Goal: Information Seeking & Learning: Check status

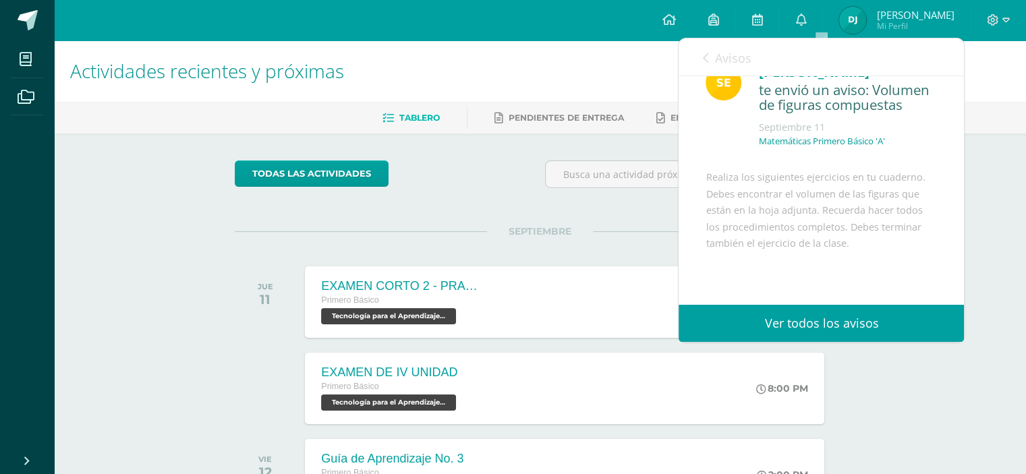
scroll to position [22, 0]
click at [705, 61] on icon at bounding box center [704, 58] width 5 height 11
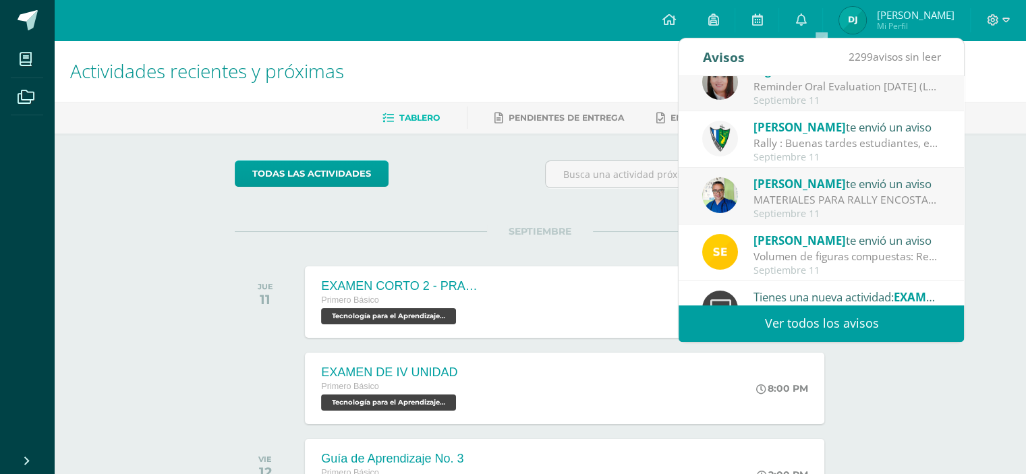
click at [861, 325] on link "Ver todos los avisos" at bounding box center [821, 323] width 285 height 37
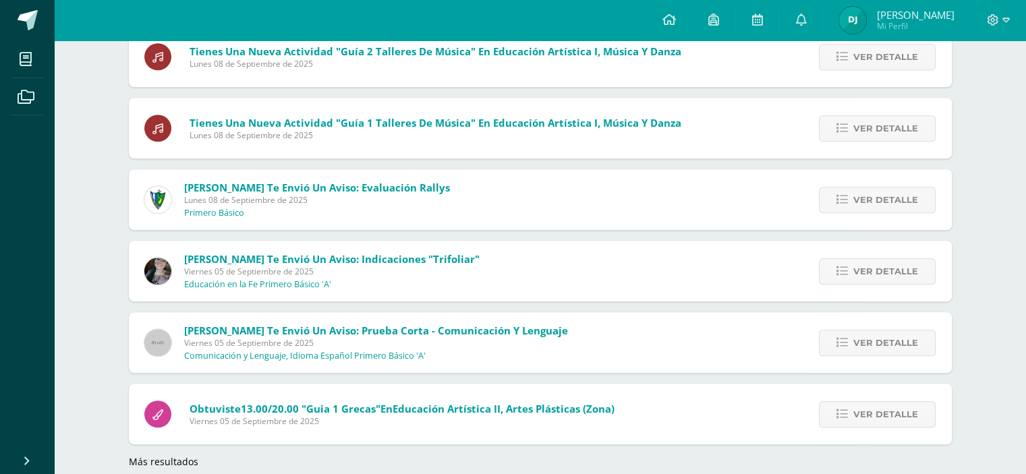
scroll to position [1185, 0]
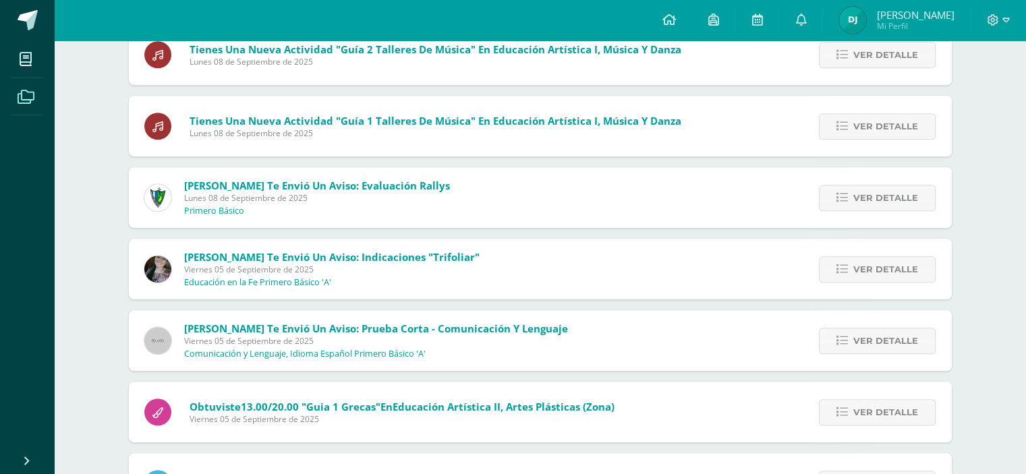
click at [34, 103] on icon at bounding box center [26, 96] width 17 height 13
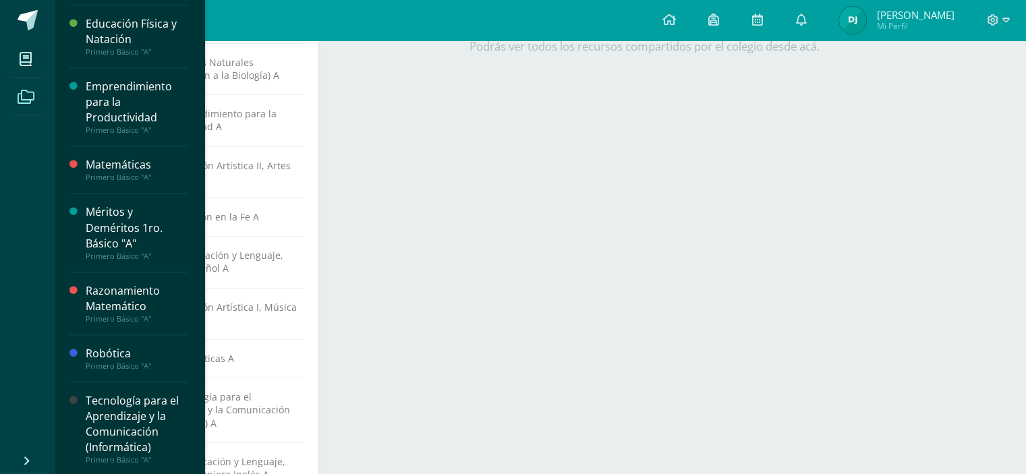
scroll to position [540, 0]
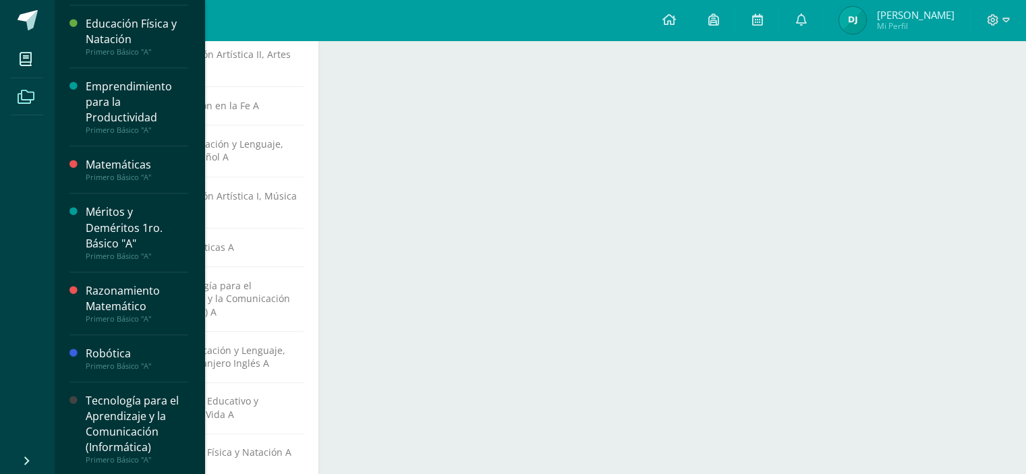
click at [142, 162] on div "Matemáticas" at bounding box center [137, 165] width 103 height 16
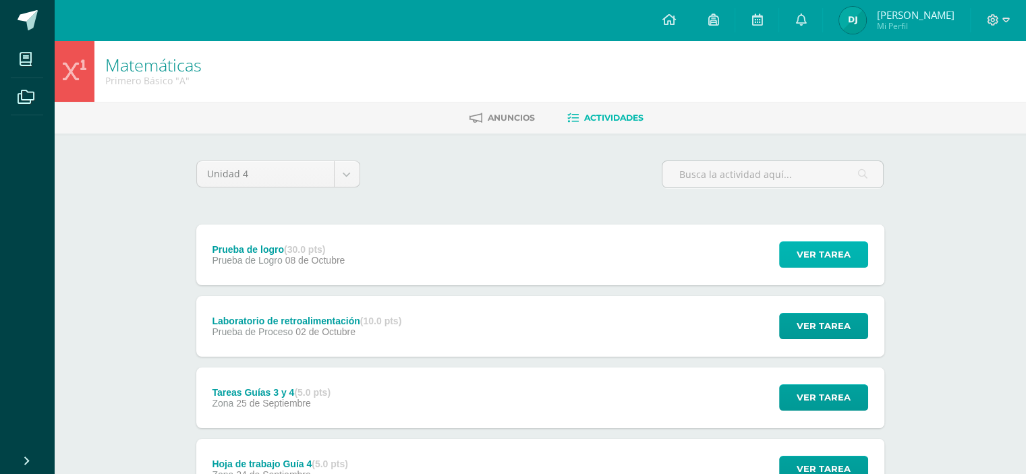
click at [804, 250] on span "Ver tarea" at bounding box center [824, 254] width 54 height 25
click at [478, 115] on icon at bounding box center [476, 118] width 13 height 11
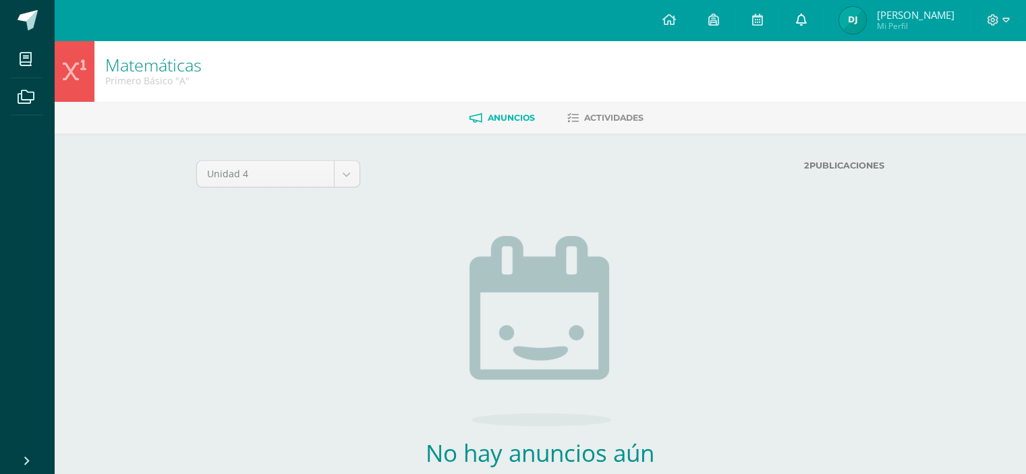
click at [806, 17] on icon at bounding box center [800, 19] width 11 height 12
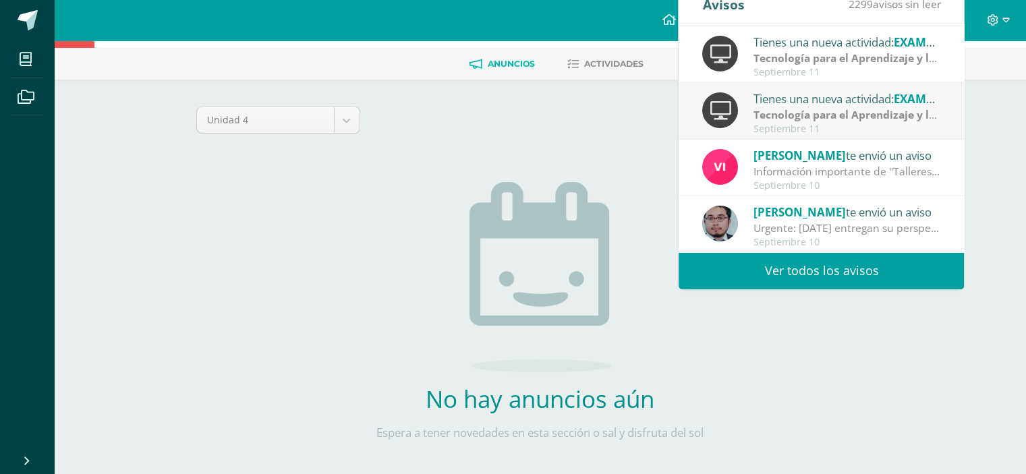
scroll to position [90, 0]
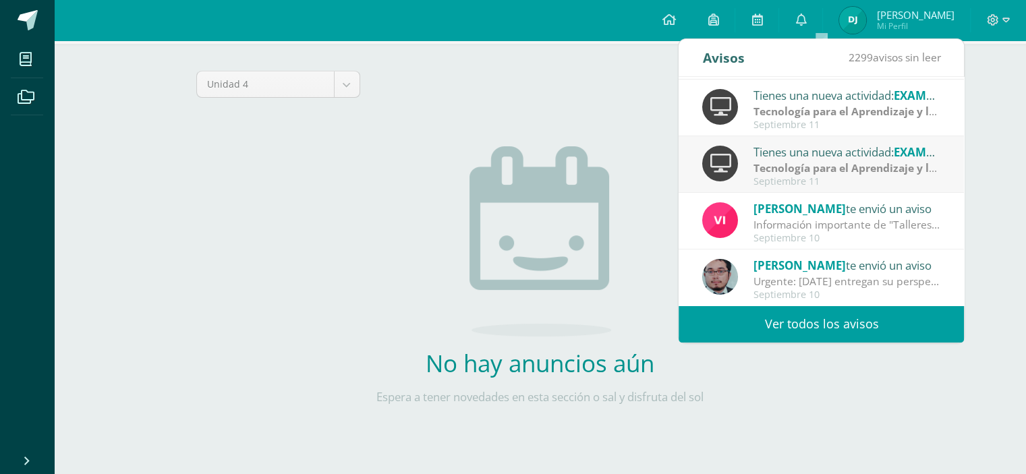
click at [811, 318] on link "Ver todos los avisos" at bounding box center [821, 324] width 285 height 37
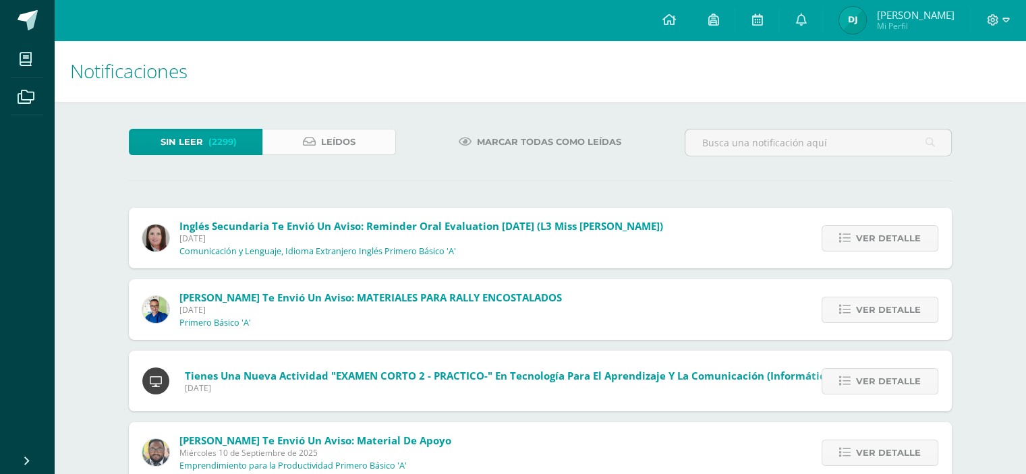
click at [365, 147] on link "Leídos" at bounding box center [329, 142] width 134 height 26
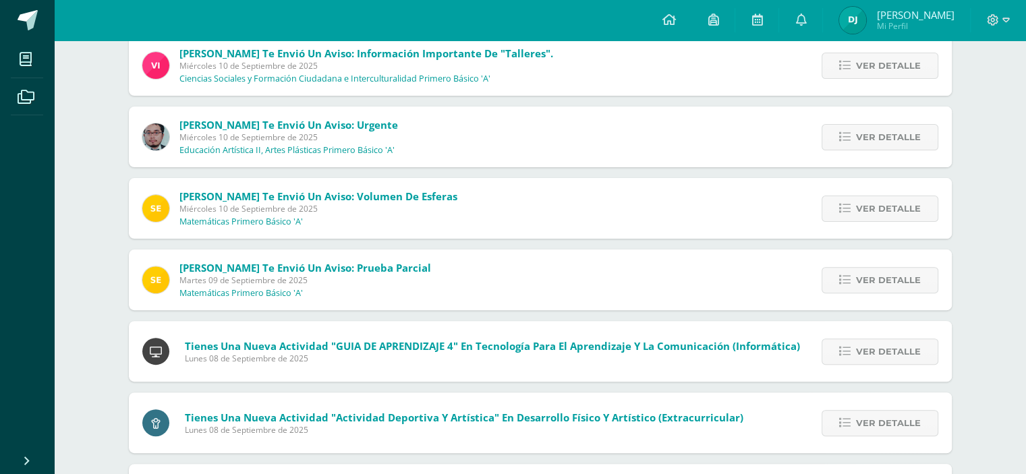
scroll to position [405, 0]
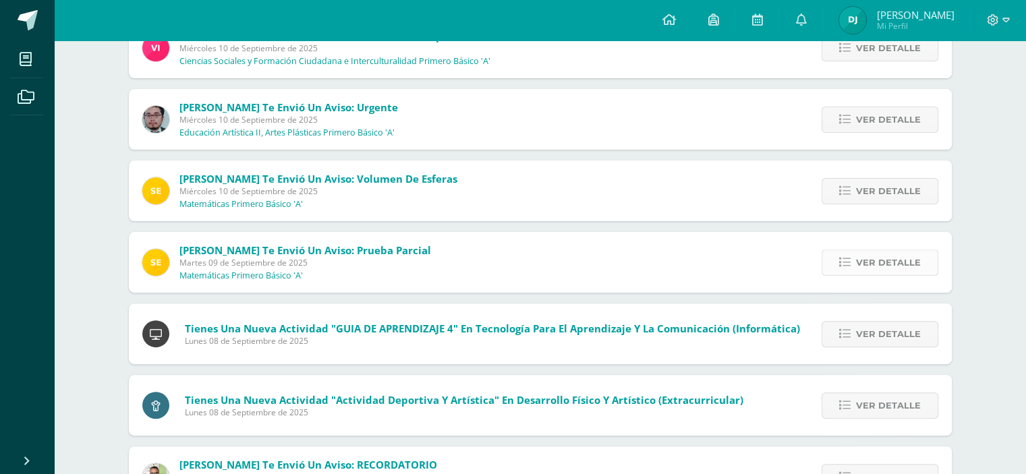
click at [879, 250] on span "Ver detalle" at bounding box center [888, 262] width 65 height 25
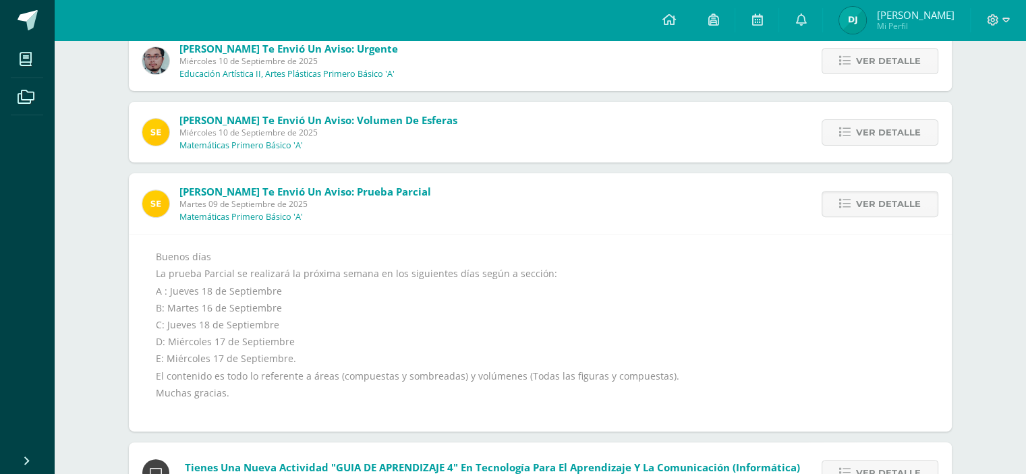
scroll to position [540, 0]
